Goal: Information Seeking & Learning: Find specific fact

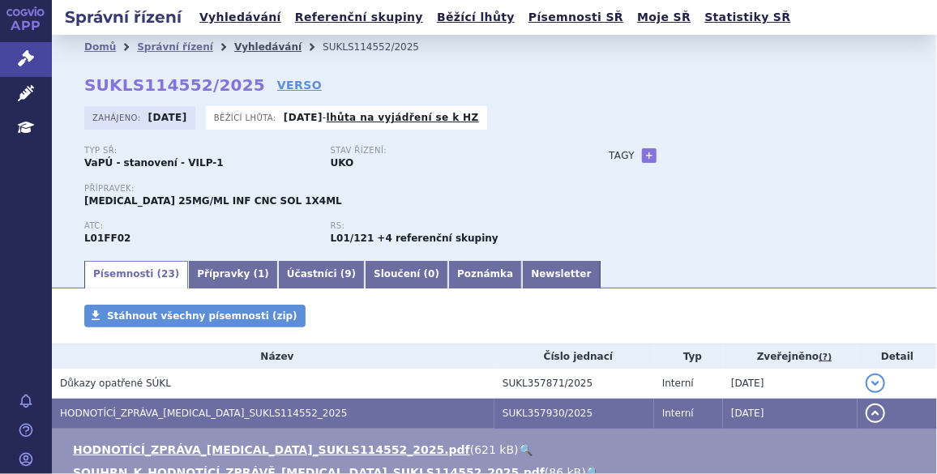
click at [237, 48] on link "Vyhledávání" at bounding box center [267, 46] width 67 height 11
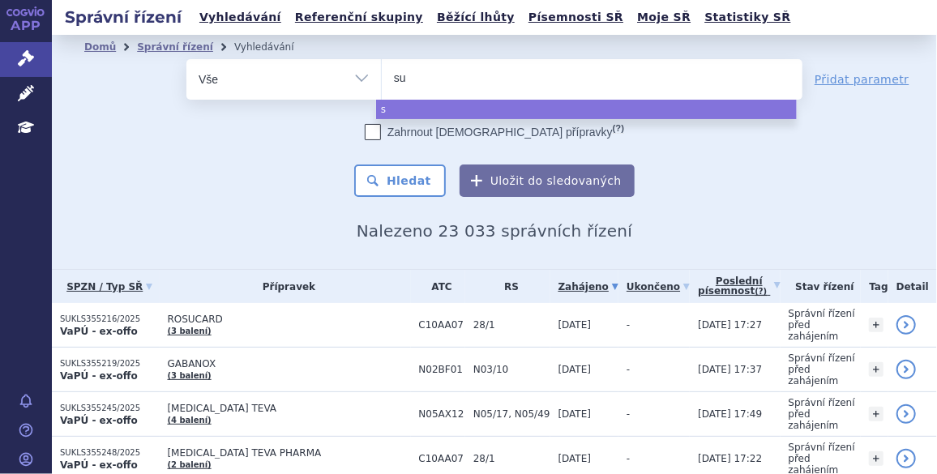
type input "suk"
type input "sukl"
type input "sukls"
type input "sukls3"
type input "sukls35"
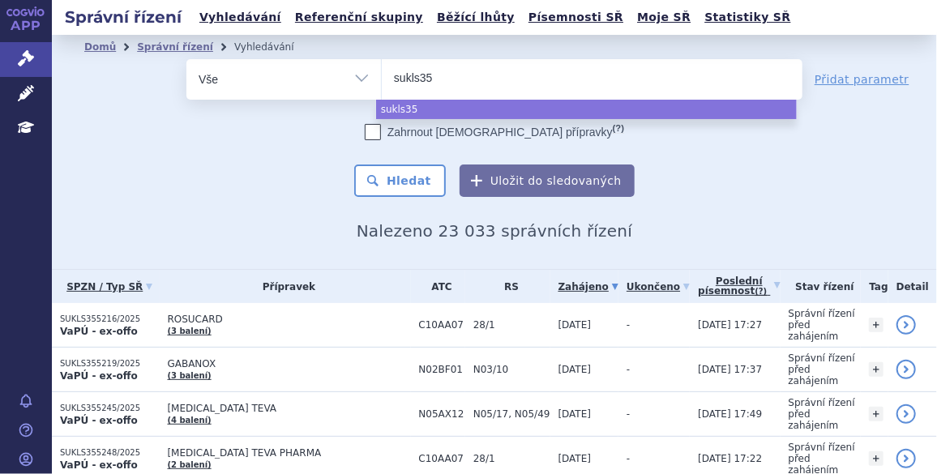
type input "sukls357"
type input "sukls3579"
type input "sukls35790"
type input "sukls357901"
type input "sukls357901/"
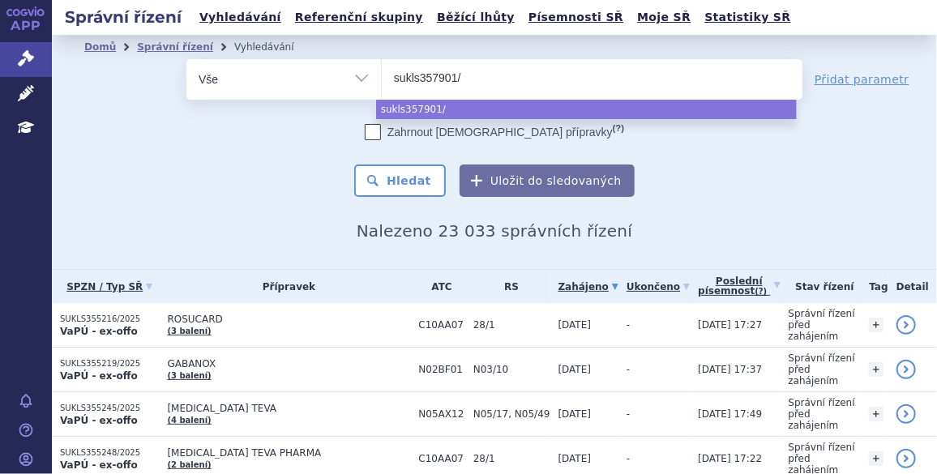
type input "sukls357901/2"
type input "sukls357901/20"
type input "sukls357901/202"
type input "sukls357901/2025"
select select "sukls357901/2025"
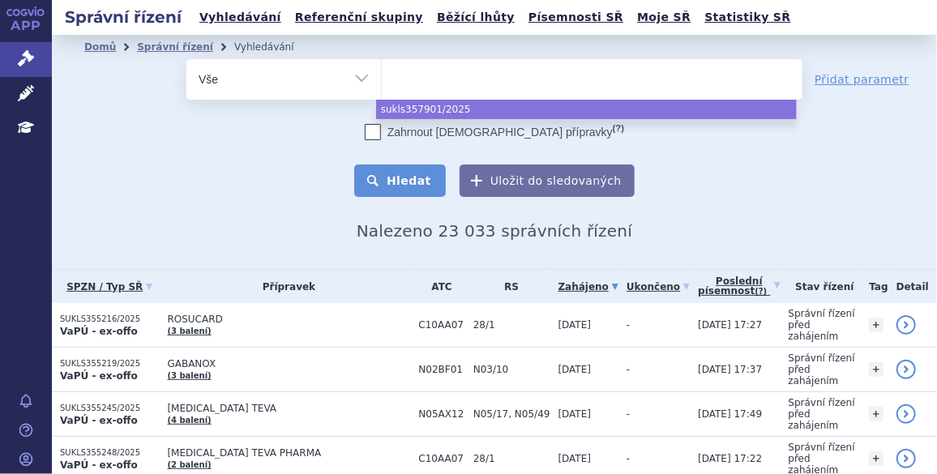
click at [376, 169] on button "Hledat" at bounding box center [400, 180] width 92 height 32
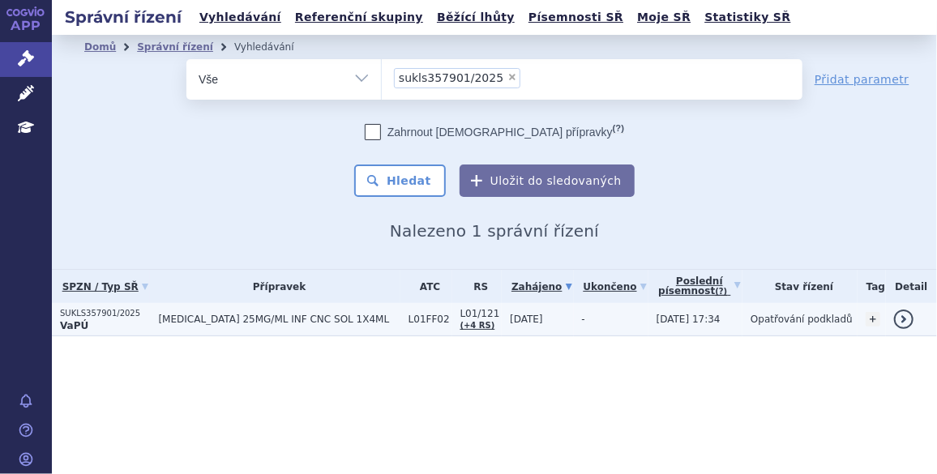
click at [179, 310] on td "[MEDICAL_DATA] 25MG/ML INF CNC SOL 1X4ML" at bounding box center [275, 319] width 250 height 33
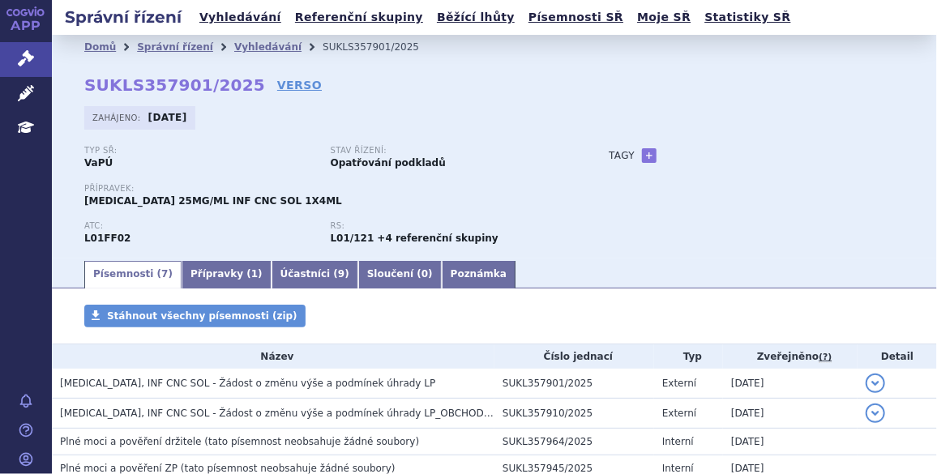
scroll to position [172, 0]
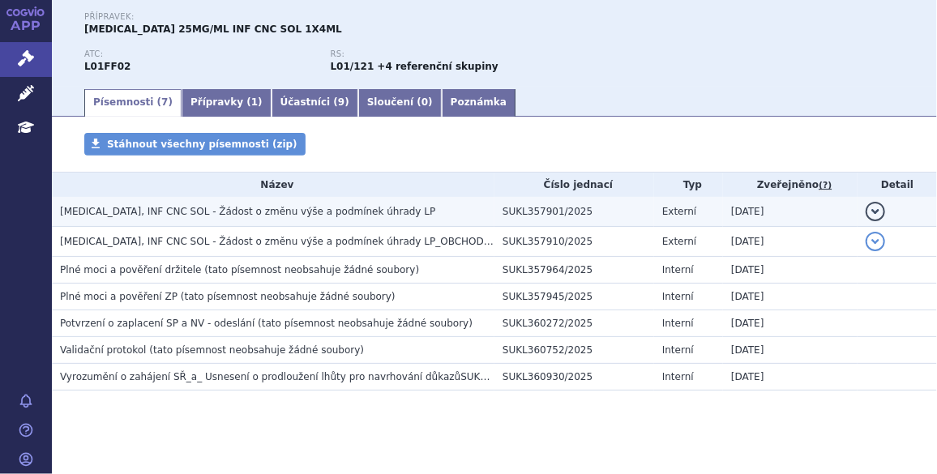
click at [228, 214] on span "[MEDICAL_DATA], INF CNC SOL - Žádost o změnu výše a podmínek úhrady LP" at bounding box center [247, 211] width 375 height 11
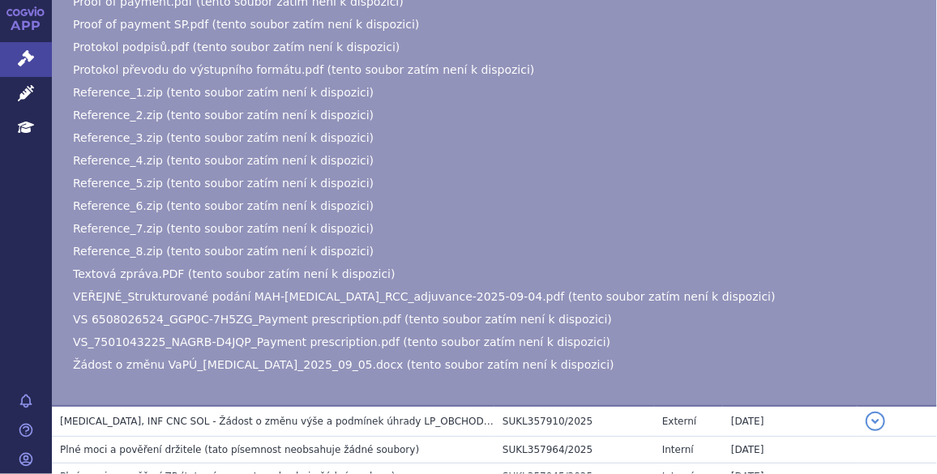
scroll to position [466, 0]
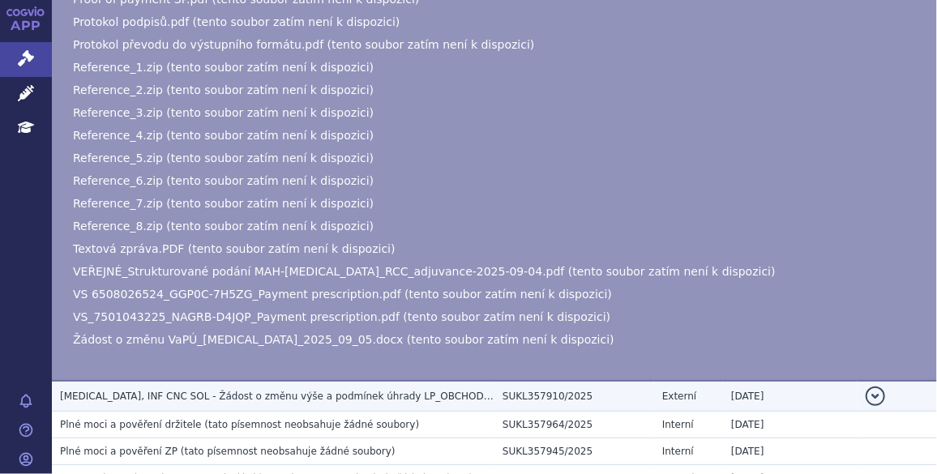
click at [269, 395] on span "[MEDICAL_DATA], INF CNC SOL - Žádost o změnu výše a podmínek úhrady LP_OBCHODNÍ…" at bounding box center [304, 395] width 488 height 11
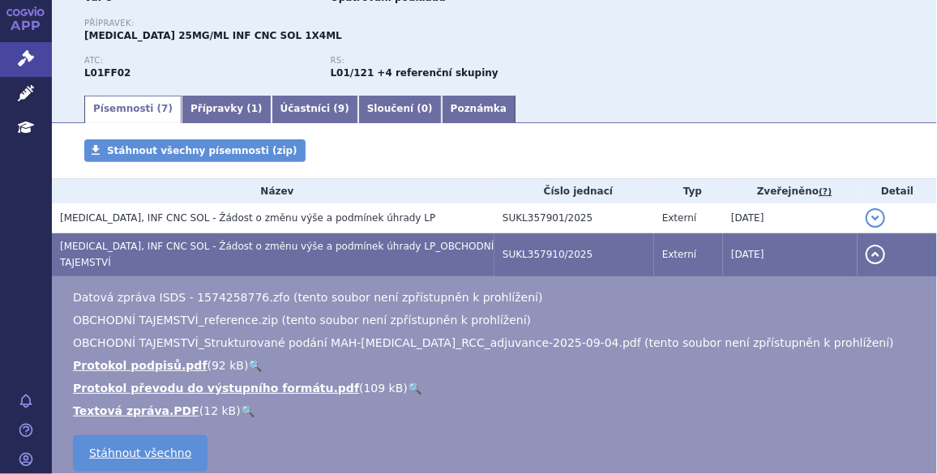
scroll to position [42, 0]
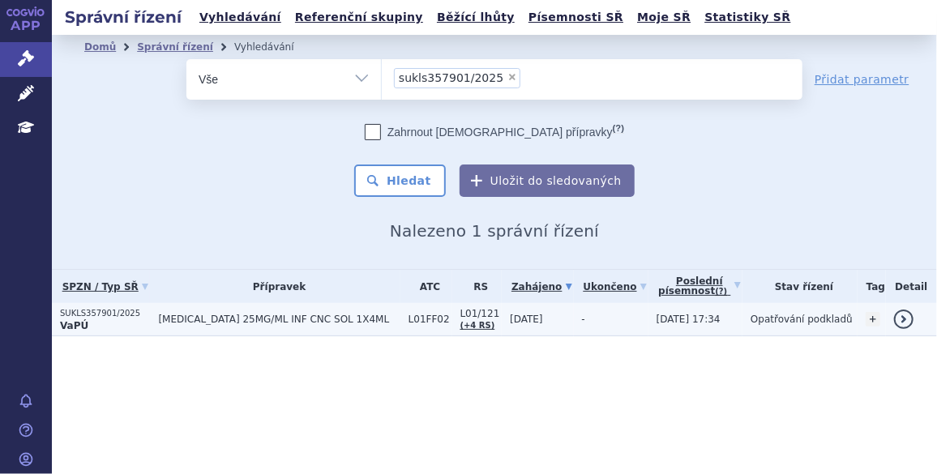
click at [196, 317] on span "[MEDICAL_DATA] 25MG/ML INF CNC SOL 1X4ML" at bounding box center [278, 319] width 241 height 11
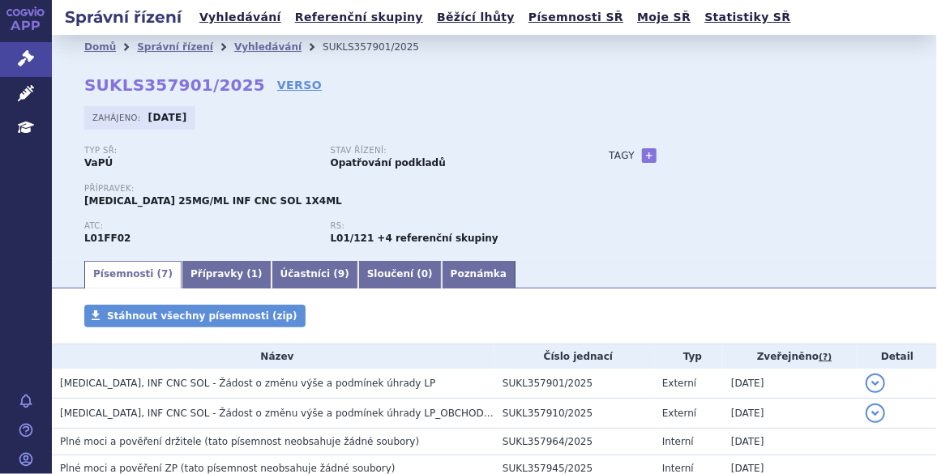
scroll to position [147, 0]
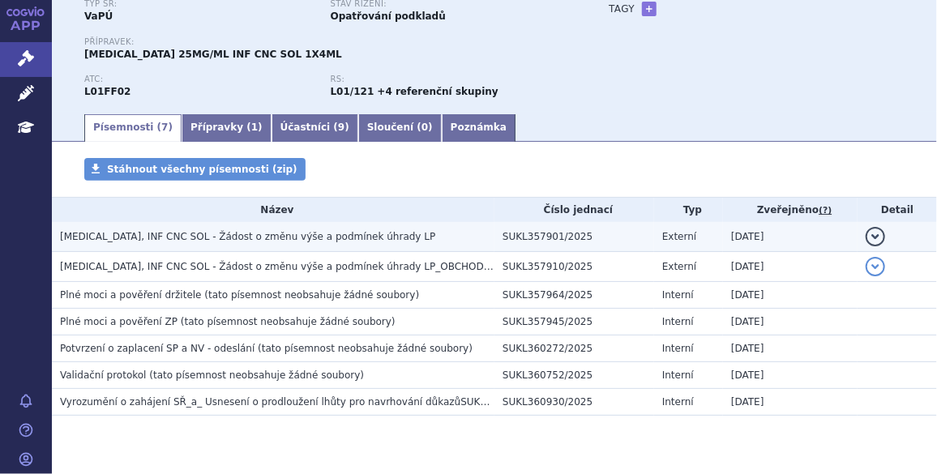
click at [198, 234] on span "KEYTRUDA, INF CNC SOL - Žádost o změnu výše a podmínek úhrady LP" at bounding box center [247, 236] width 375 height 11
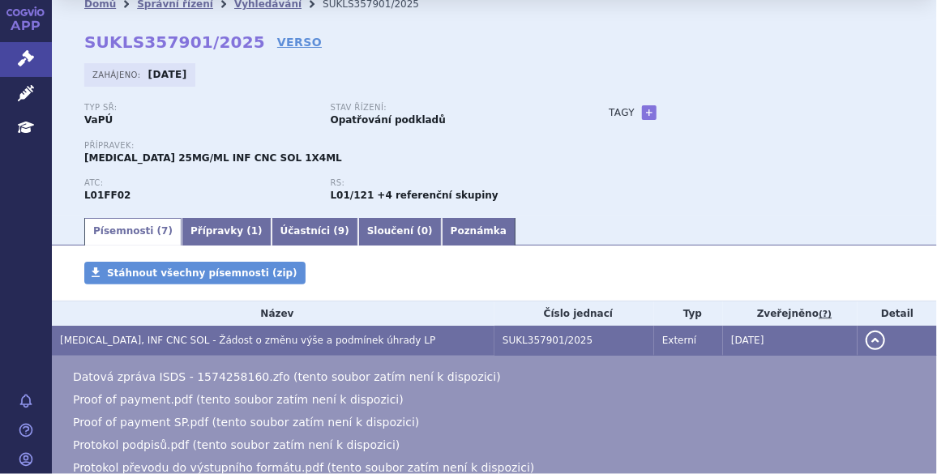
scroll to position [24, 0]
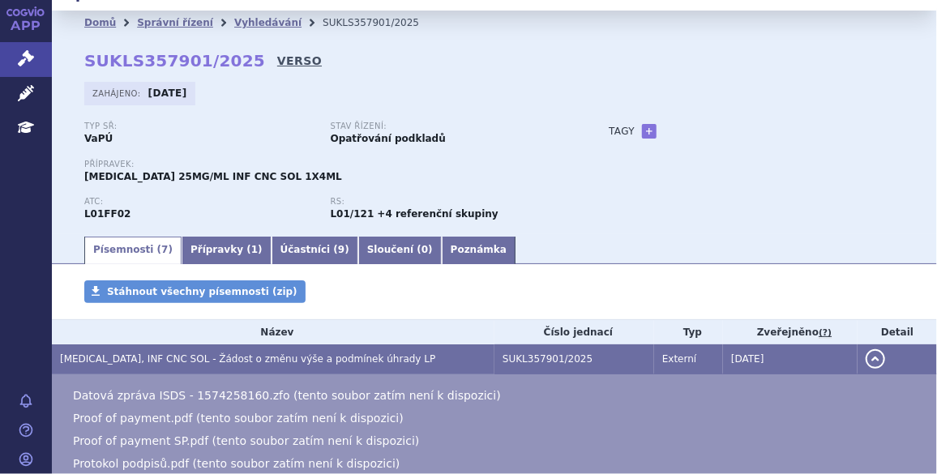
click at [277, 62] on link "VERSO" at bounding box center [299, 61] width 45 height 16
drag, startPoint x: 235, startPoint y: 56, endPoint x: 87, endPoint y: 70, distance: 148.9
click at [87, 70] on strong "SUKLS357901/2025" at bounding box center [174, 60] width 181 height 19
copy strong "SUKLS357901/2025"
